Goal: Find specific page/section

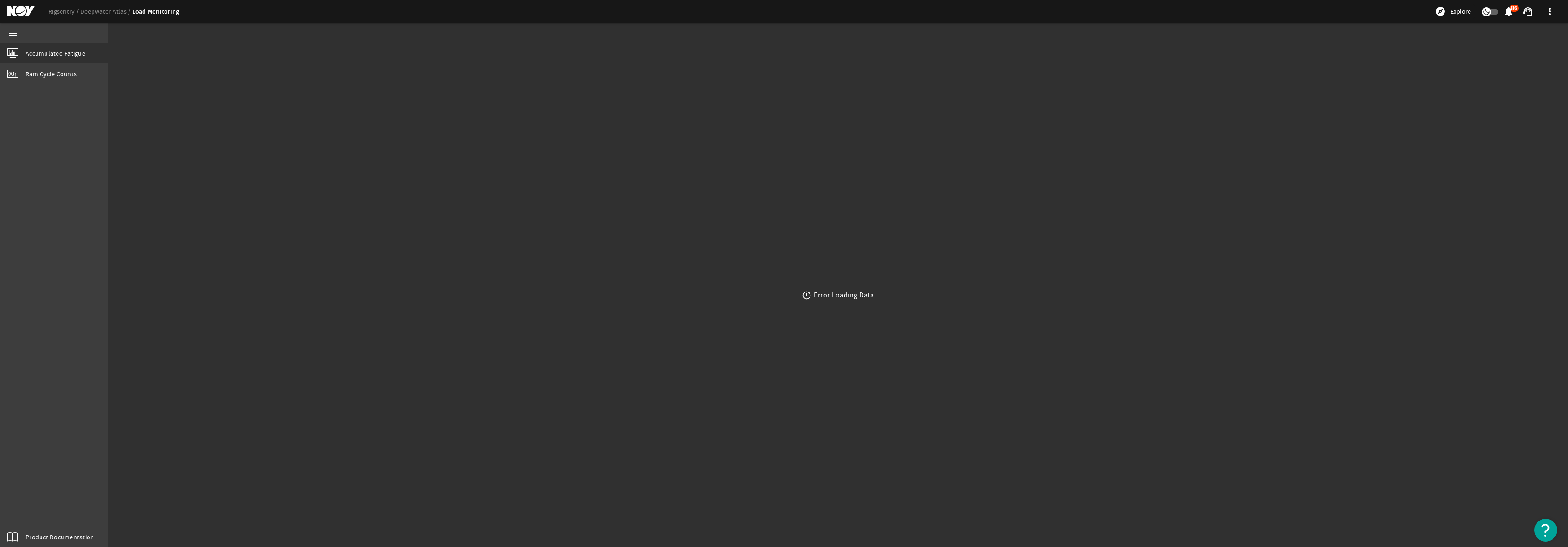
drag, startPoint x: 843, startPoint y: 290, endPoint x: 810, endPoint y: 300, distance: 34.5
click at [841, 292] on div "Error Loading Data" at bounding box center [844, 295] width 60 height 9
drag, startPoint x: 812, startPoint y: 295, endPoint x: 822, endPoint y: 281, distance: 17.2
click at [805, 297] on div "error_outline Error Loading Data" at bounding box center [838, 295] width 1460 height 504
click at [66, 10] on link "Rigsentry" at bounding box center [64, 11] width 32 height 8
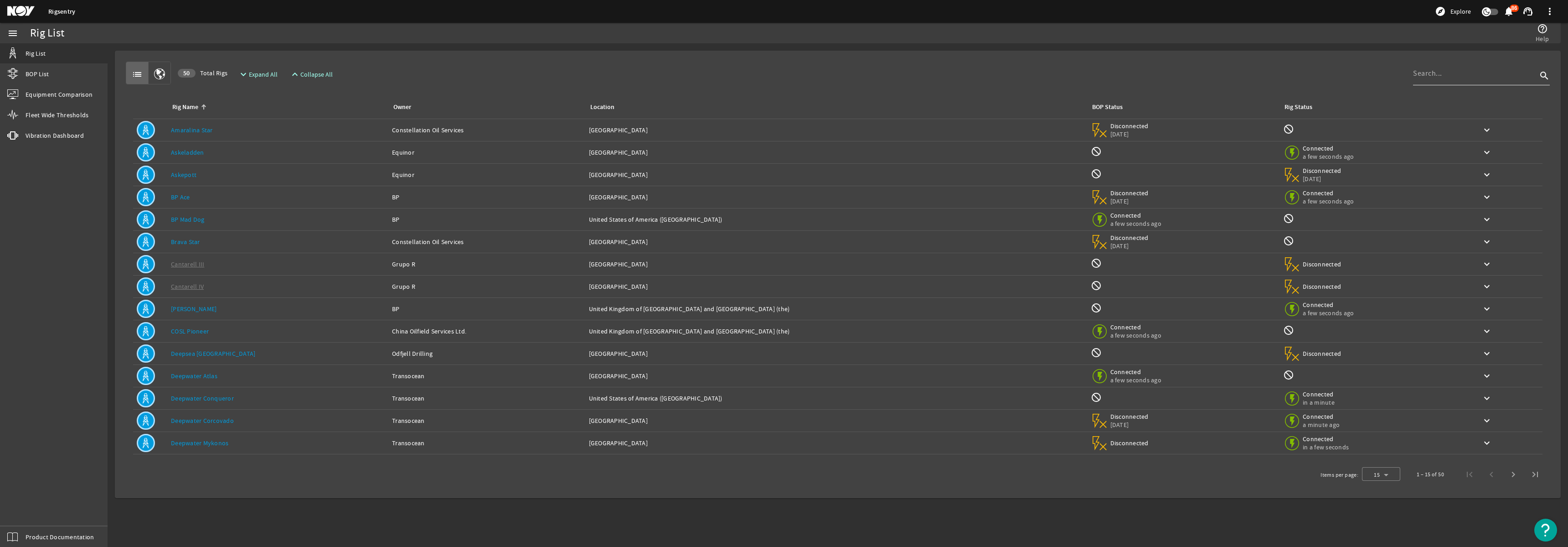
click at [1460, 83] on div at bounding box center [1475, 73] width 124 height 24
click at [1453, 76] on input at bounding box center [1475, 74] width 124 height 11
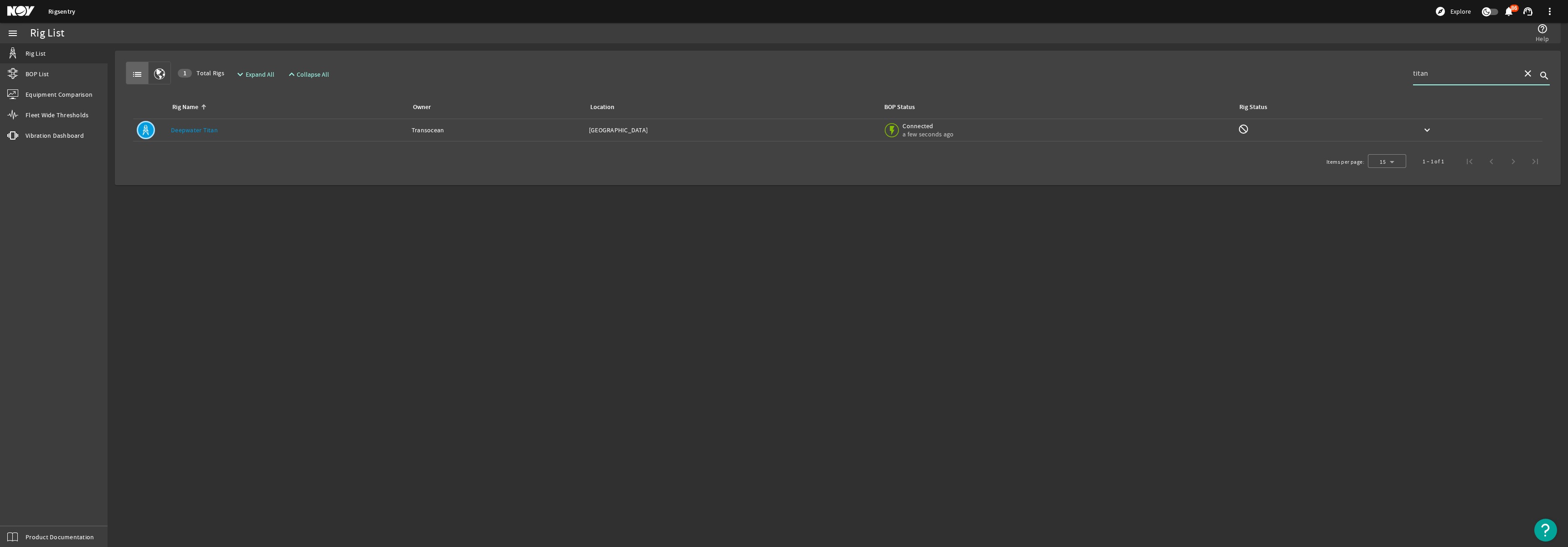
type input "titan"
click at [471, 138] on td "Owner: Transocean" at bounding box center [496, 130] width 177 height 23
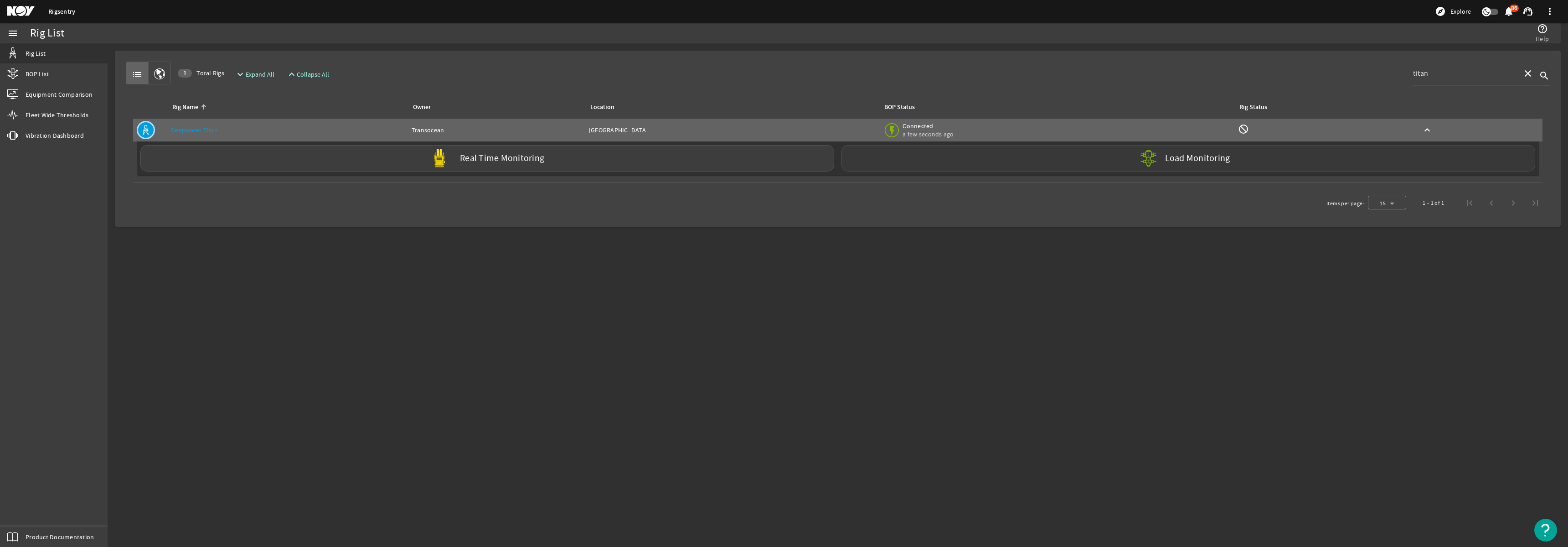
click at [975, 157] on div "Load Monitoring" at bounding box center [1188, 158] width 694 height 26
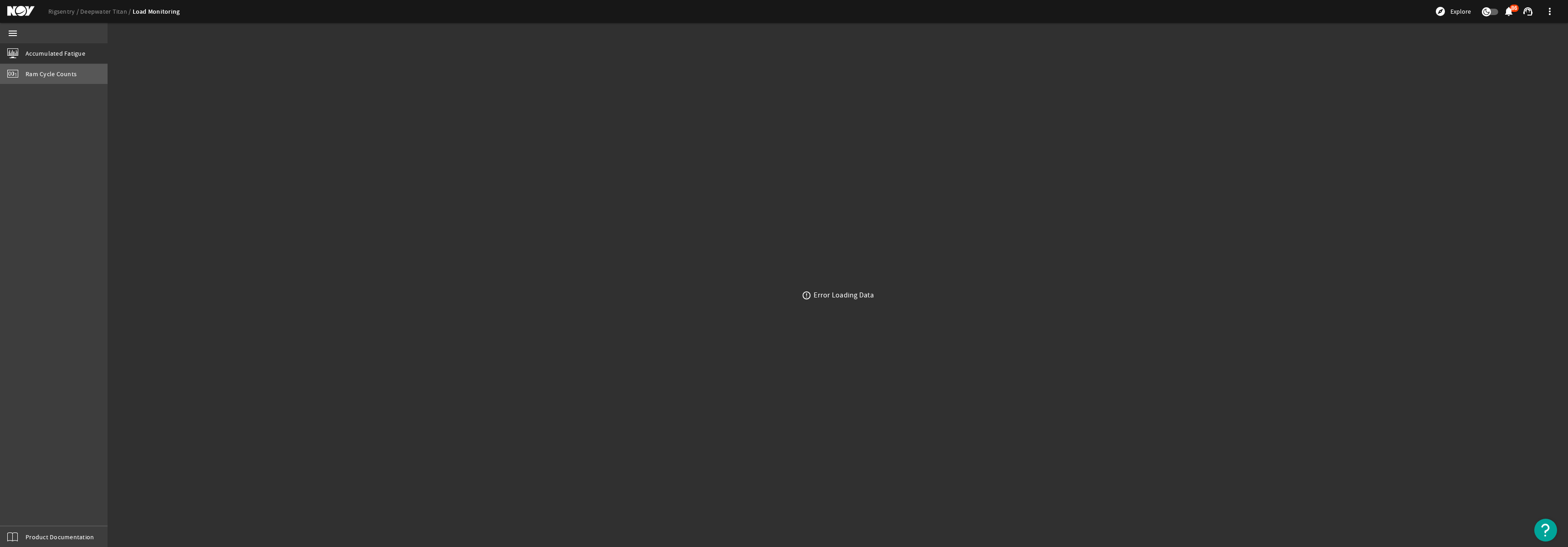
click at [55, 74] on span "Ram Cycle Counts" at bounding box center [51, 74] width 51 height 9
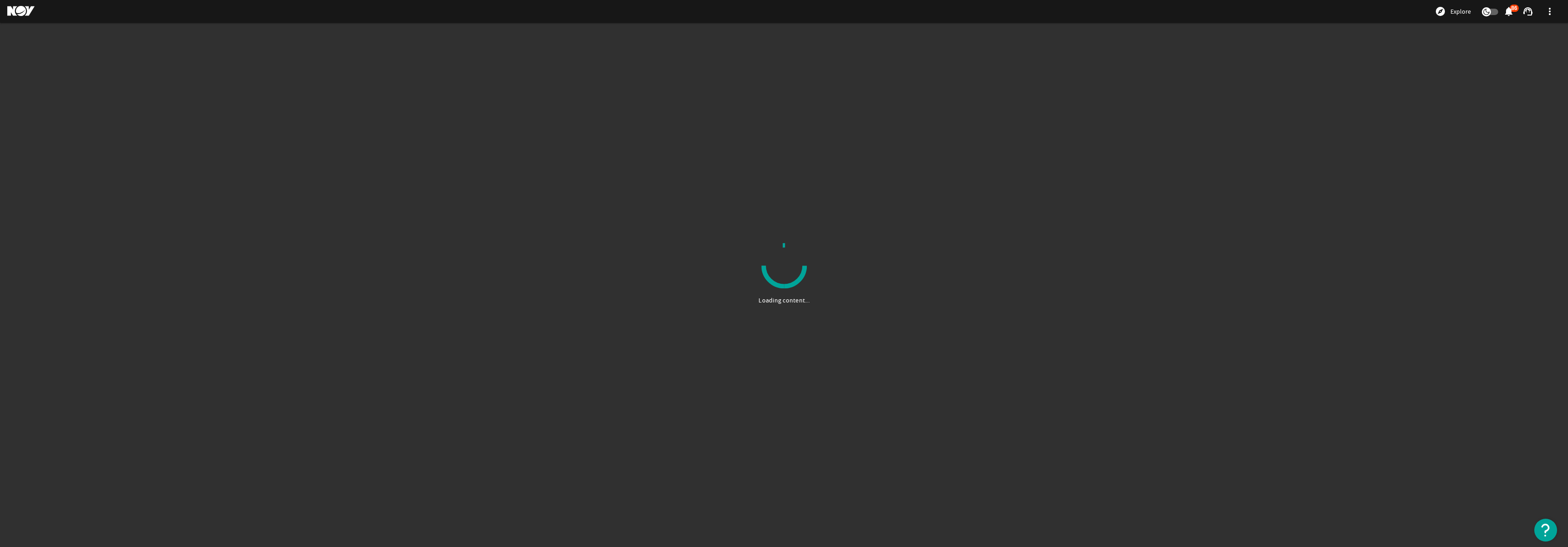
click at [1385, 24] on body "explore Explore notifications 86 support_agent more_vert Loading content..." at bounding box center [784, 274] width 1568 height 547
